Goal: Information Seeking & Learning: Check status

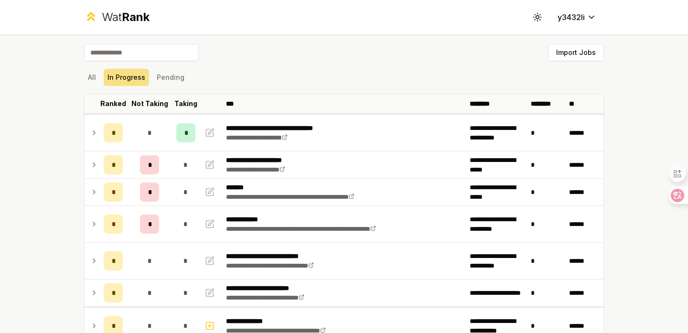
scroll to position [10, 0]
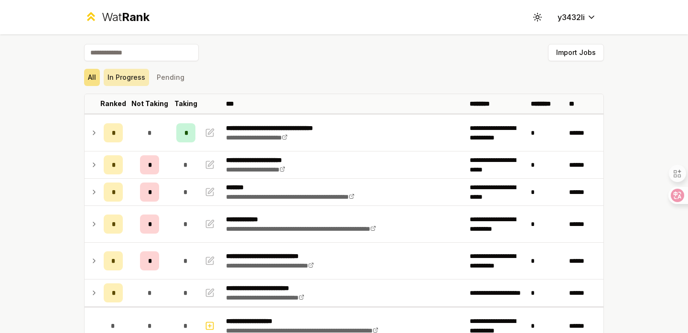
click at [126, 78] on button "In Progress" at bounding box center [126, 77] width 45 height 17
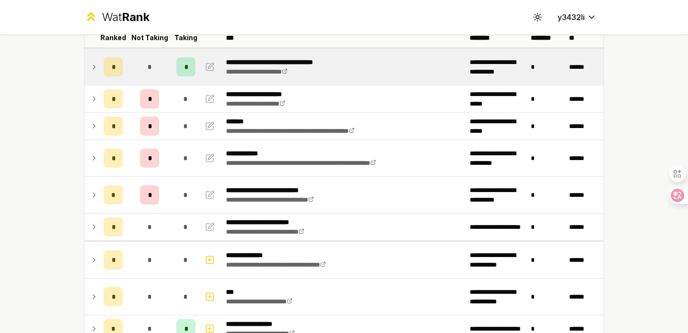
scroll to position [64, 0]
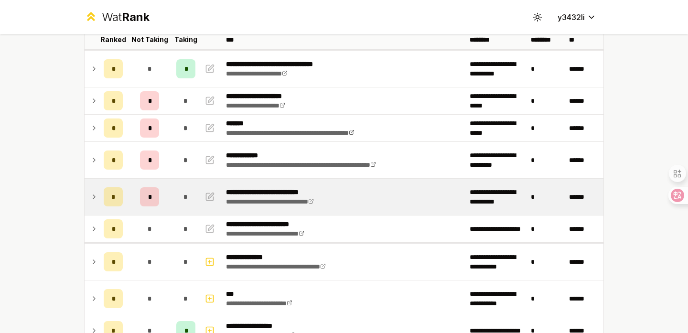
click at [92, 197] on icon at bounding box center [94, 196] width 8 height 11
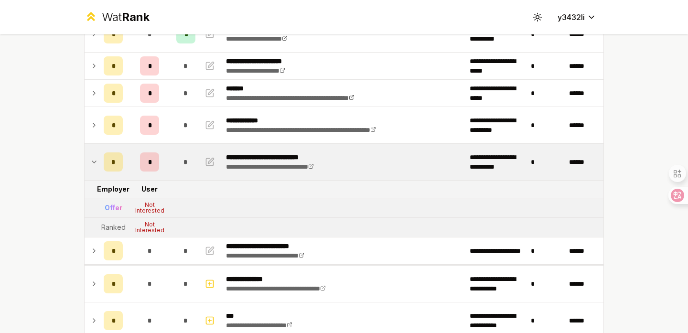
scroll to position [99, 0]
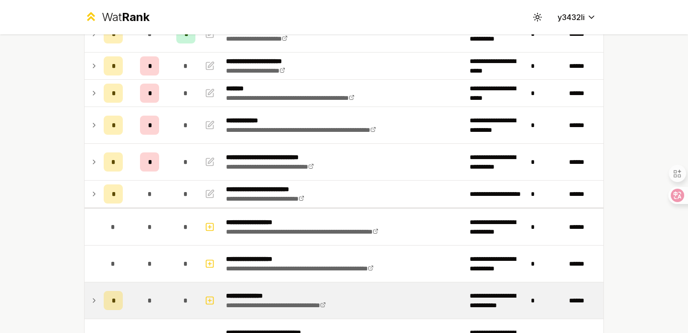
scroll to position [98, 0]
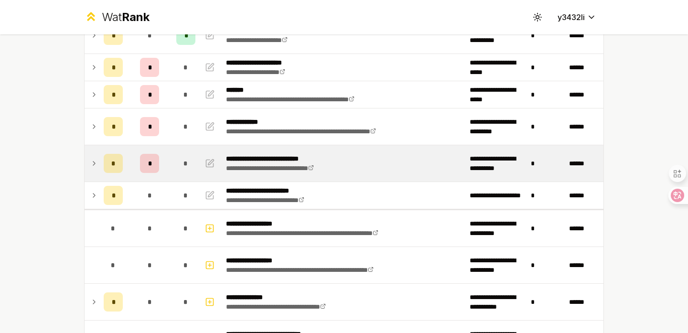
click at [93, 165] on icon at bounding box center [94, 164] width 2 height 4
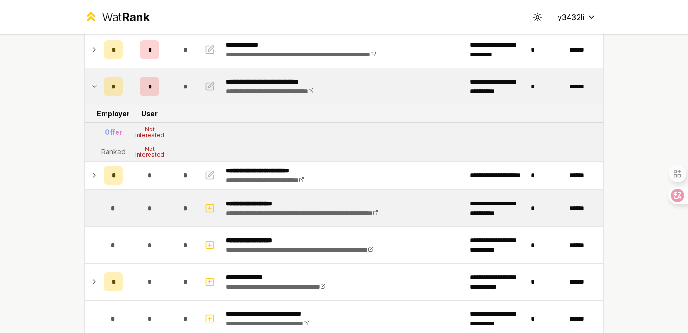
scroll to position [175, 0]
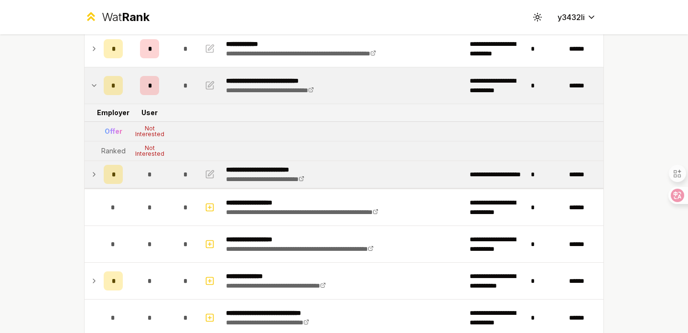
click at [96, 174] on icon at bounding box center [94, 174] width 8 height 11
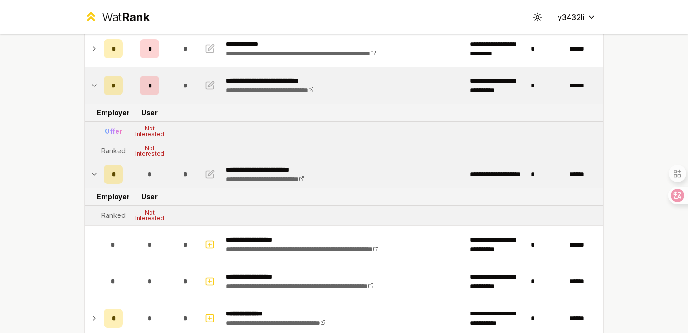
click at [96, 174] on icon at bounding box center [94, 174] width 8 height 11
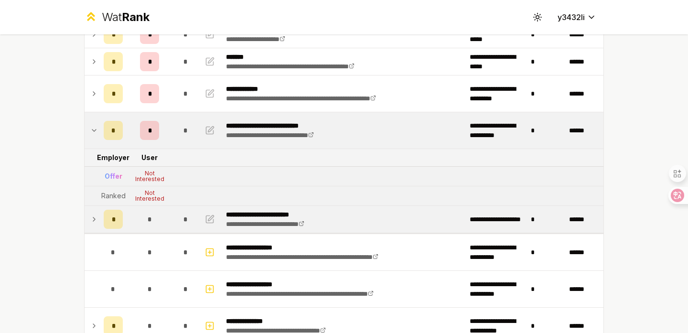
scroll to position [0, 0]
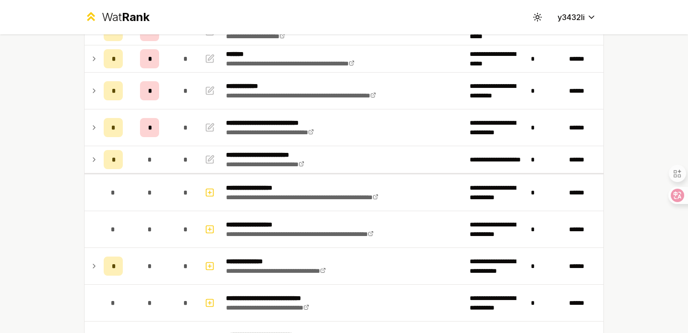
scroll to position [137, 0]
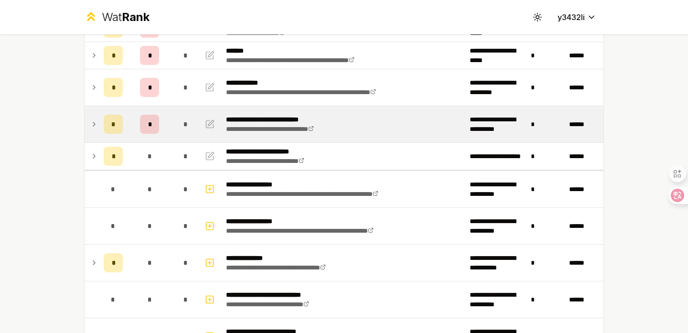
click at [95, 130] on icon at bounding box center [94, 124] width 8 height 11
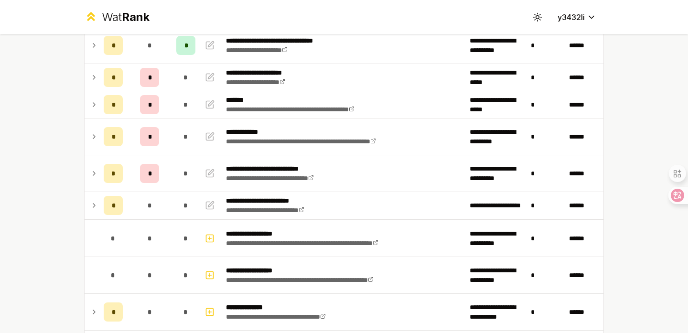
scroll to position [171, 0]
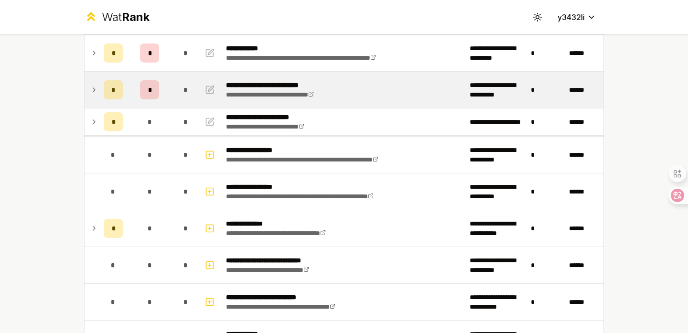
click at [91, 88] on icon at bounding box center [94, 89] width 8 height 11
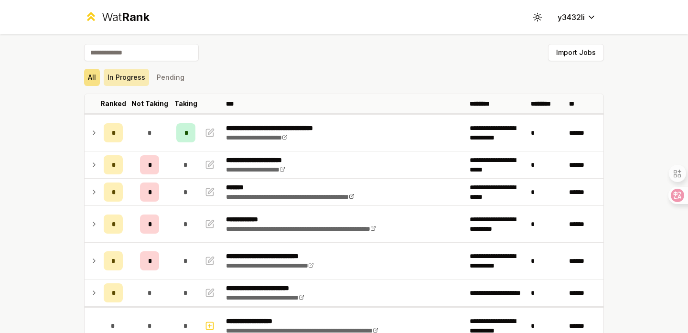
click at [134, 80] on button "In Progress" at bounding box center [126, 77] width 45 height 17
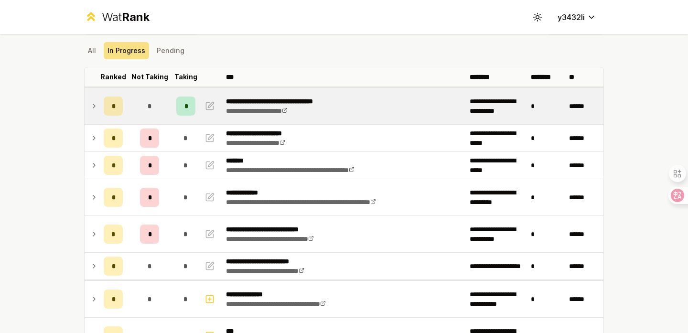
scroll to position [22, 0]
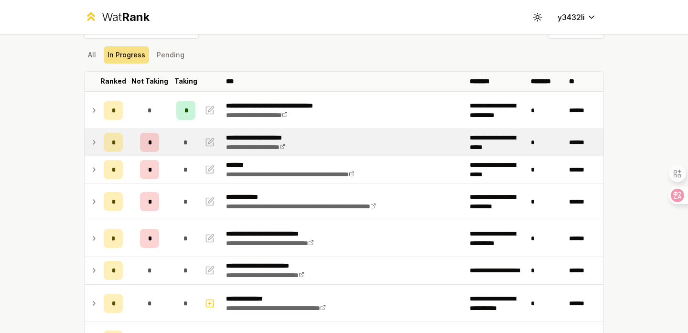
click at [93, 144] on icon at bounding box center [94, 142] width 8 height 11
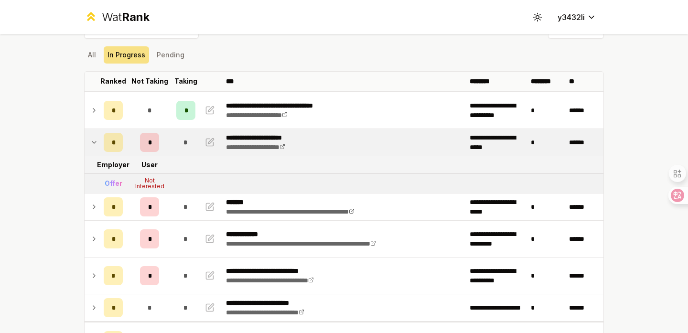
click at [93, 144] on icon at bounding box center [94, 142] width 8 height 11
